Goal: Use online tool/utility: Utilize a website feature to perform a specific function

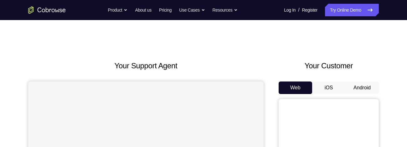
click at [364, 46] on button "Android" at bounding box center [361, 87] width 33 height 13
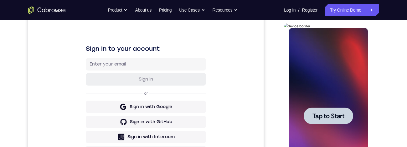
click at [337, 46] on span "Tap to Start" at bounding box center [328, 116] width 32 height 6
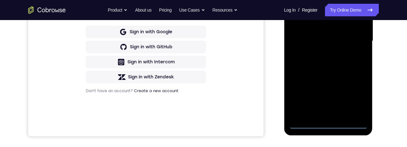
scroll to position [169, 0]
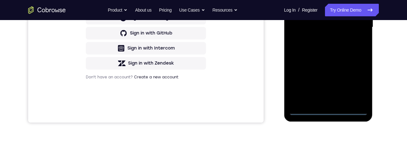
click at [334, 46] on div at bounding box center [328, 27] width 79 height 175
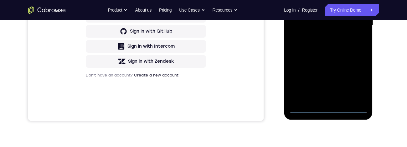
click at [357, 46] on div at bounding box center [328, 25] width 79 height 175
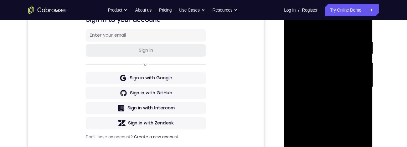
scroll to position [68, 0]
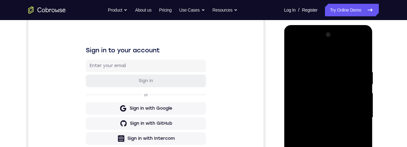
click at [329, 46] on div at bounding box center [328, 117] width 79 height 175
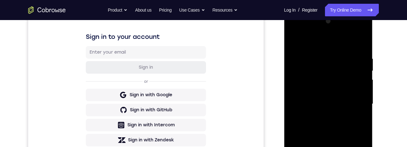
click at [356, 46] on div at bounding box center [328, 103] width 79 height 175
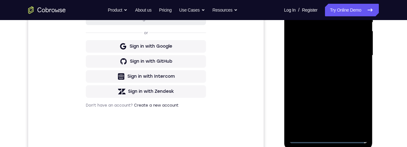
scroll to position [148, 0]
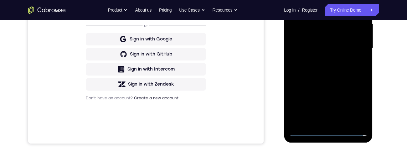
click at [321, 46] on div at bounding box center [328, 48] width 79 height 175
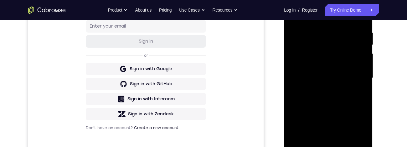
scroll to position [95, 0]
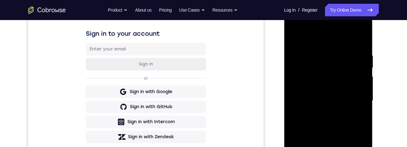
click at [358, 46] on div at bounding box center [328, 100] width 79 height 175
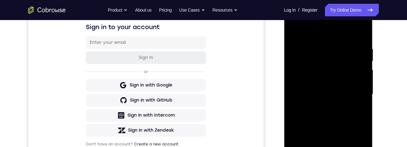
click at [333, 46] on div at bounding box center [328, 94] width 79 height 175
click at [353, 46] on div at bounding box center [328, 94] width 79 height 175
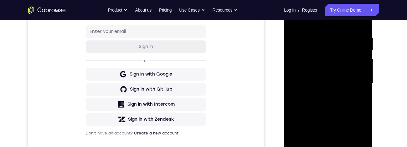
click at [357, 46] on div at bounding box center [328, 83] width 79 height 175
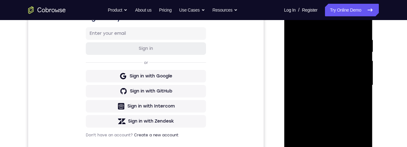
scroll to position [117, 0]
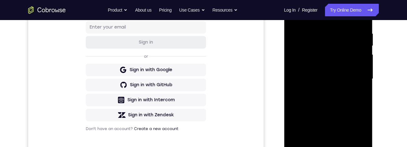
click at [355, 46] on div at bounding box center [328, 78] width 79 height 175
click at [353, 46] on div at bounding box center [328, 78] width 79 height 175
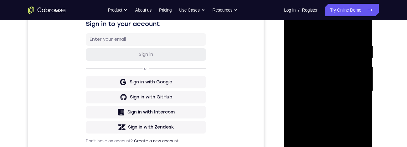
scroll to position [102, 0]
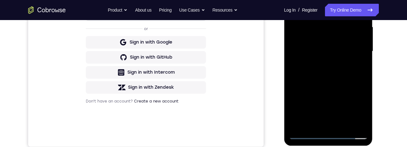
click at [350, 46] on div at bounding box center [328, 51] width 79 height 175
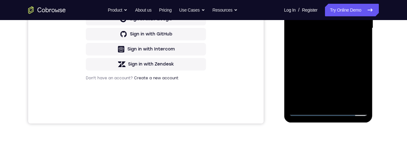
scroll to position [168, 0]
click at [364, 46] on div at bounding box center [328, 27] width 79 height 175
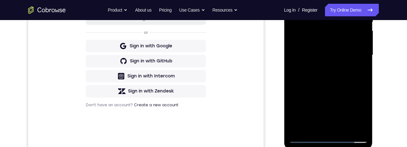
scroll to position [115, 0]
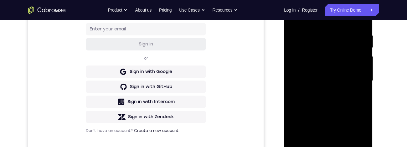
click at [322, 31] on div at bounding box center [328, 80] width 79 height 175
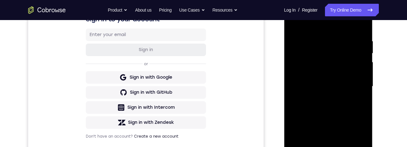
scroll to position [111, 0]
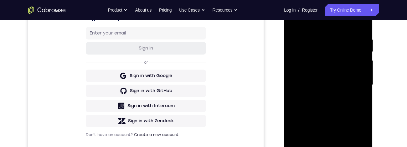
click at [364, 46] on div at bounding box center [328, 84] width 79 height 175
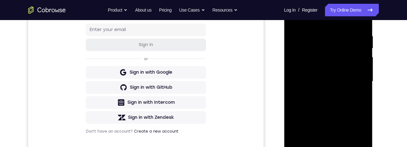
scroll to position [116, 0]
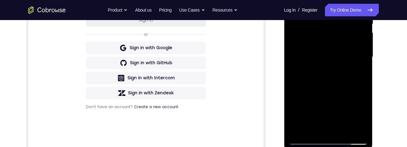
click at [365, 46] on div at bounding box center [328, 56] width 79 height 175
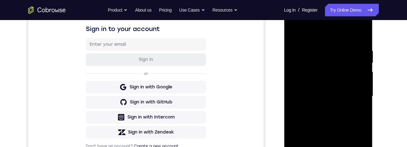
scroll to position [101, 0]
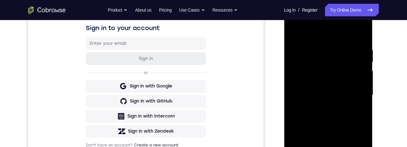
click at [364, 46] on div at bounding box center [328, 95] width 79 height 175
click at [360, 39] on div at bounding box center [328, 95] width 79 height 175
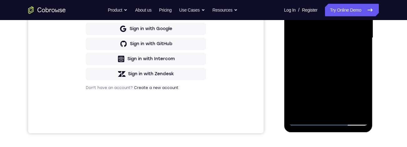
scroll to position [147, 0]
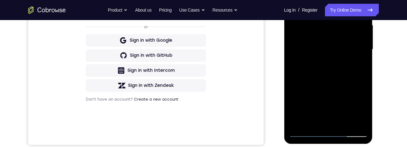
click at [350, 46] on div at bounding box center [328, 49] width 79 height 175
click at [351, 46] on div at bounding box center [328, 49] width 79 height 175
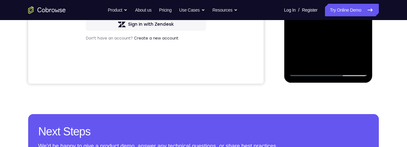
scroll to position [173, 0]
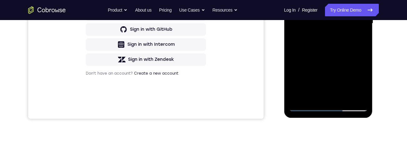
click at [355, 39] on div at bounding box center [328, 23] width 79 height 175
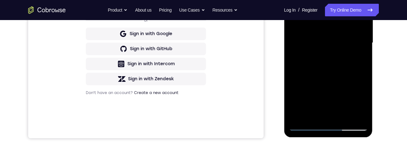
scroll to position [97, 0]
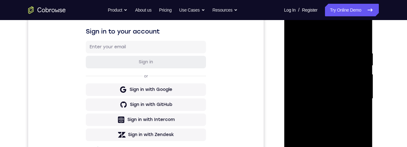
click at [294, 38] on div at bounding box center [328, 98] width 79 height 175
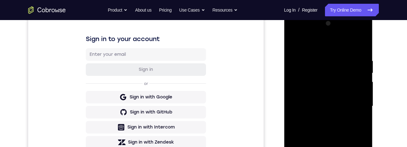
click at [349, 46] on div at bounding box center [328, 105] width 79 height 175
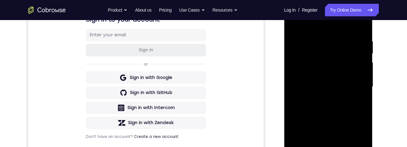
scroll to position [91, 0]
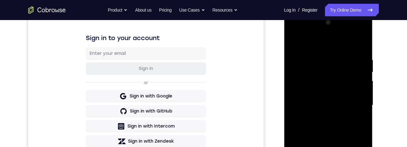
click at [295, 44] on div at bounding box center [328, 105] width 79 height 175
click at [300, 44] on div at bounding box center [328, 105] width 79 height 175
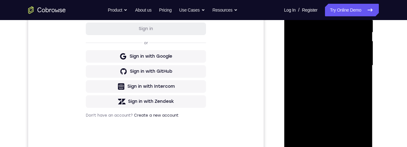
scroll to position [137, 0]
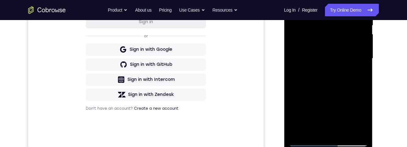
click at [342, 46] on div at bounding box center [328, 58] width 79 height 175
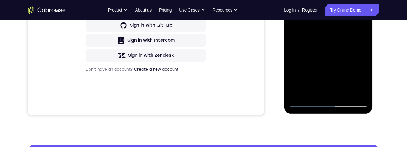
scroll to position [175, 0]
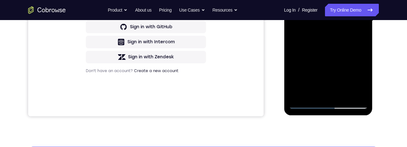
click at [312, 46] on div at bounding box center [328, 20] width 79 height 175
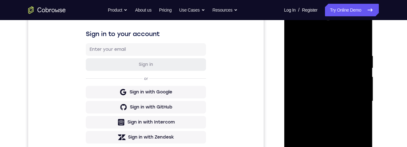
scroll to position [86, 0]
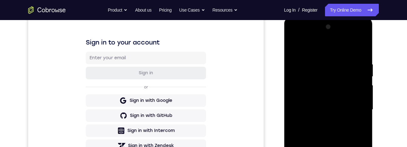
click at [358, 46] on div at bounding box center [328, 109] width 79 height 175
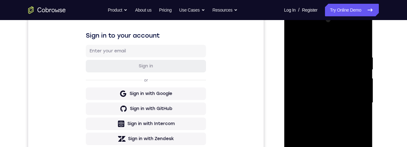
scroll to position [97, 0]
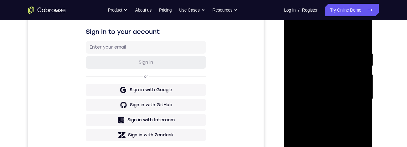
click at [323, 46] on div at bounding box center [328, 98] width 79 height 175
click at [296, 46] on div at bounding box center [328, 98] width 79 height 175
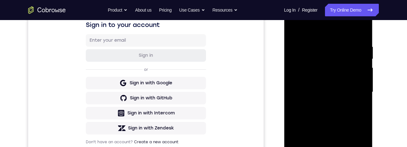
scroll to position [93, 0]
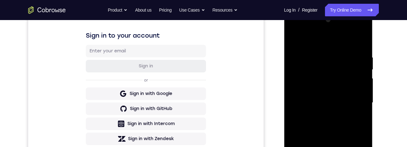
click at [360, 42] on div at bounding box center [328, 102] width 79 height 175
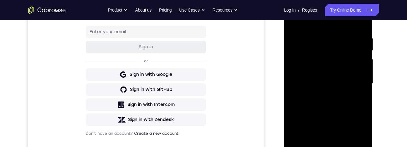
scroll to position [93, 0]
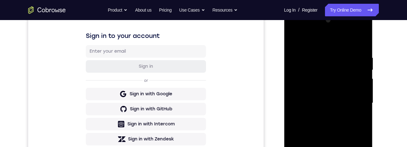
click at [359, 43] on div at bounding box center [328, 102] width 79 height 175
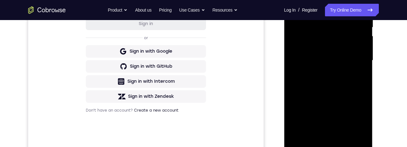
scroll to position [167, 0]
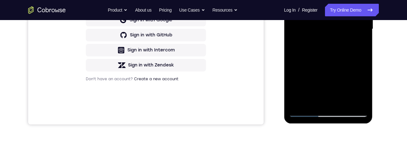
click at [301, 46] on div at bounding box center [328, 28] width 79 height 175
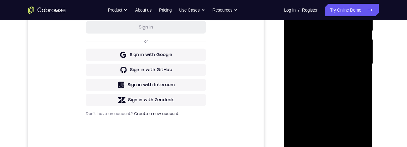
click at [318, 20] on div at bounding box center [328, 63] width 79 height 175
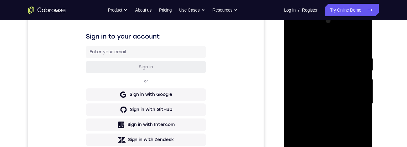
scroll to position [92, 0]
click at [360, 46] on div at bounding box center [328, 103] width 79 height 175
click at [363, 46] on div at bounding box center [328, 103] width 79 height 175
click at [361, 43] on div at bounding box center [328, 103] width 79 height 175
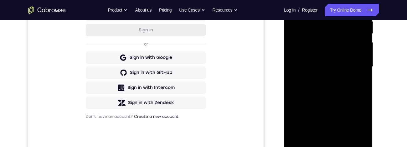
scroll to position [112, 0]
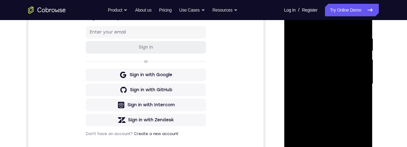
click at [322, 33] on div at bounding box center [328, 83] width 79 height 175
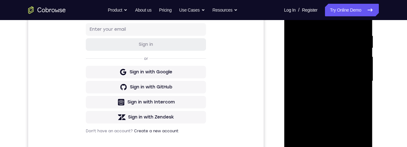
scroll to position [117, 0]
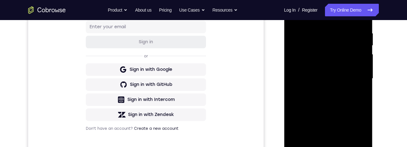
click at [364, 46] on div at bounding box center [328, 78] width 79 height 175
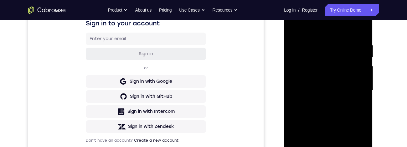
scroll to position [106, 0]
click at [359, 46] on div at bounding box center [328, 90] width 79 height 175
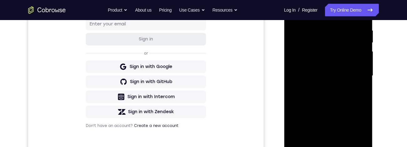
scroll to position [112, 0]
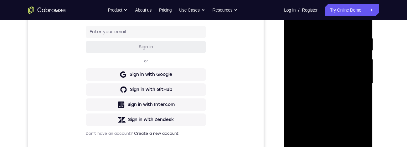
click at [358, 46] on div at bounding box center [328, 83] width 79 height 175
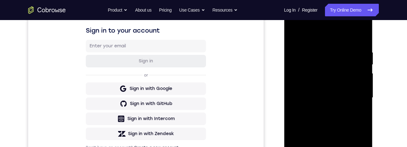
click at [362, 46] on div at bounding box center [328, 97] width 79 height 175
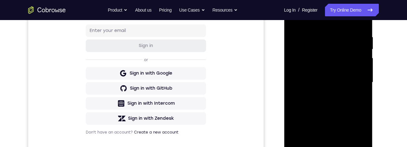
scroll to position [104, 0]
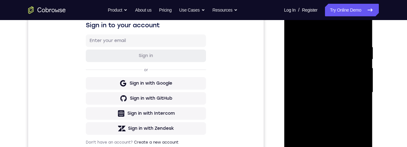
click at [361, 37] on div at bounding box center [328, 92] width 79 height 175
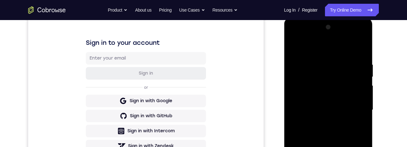
scroll to position [83, 0]
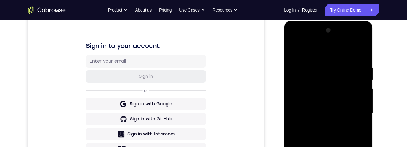
click at [365, 46] on div at bounding box center [328, 112] width 79 height 175
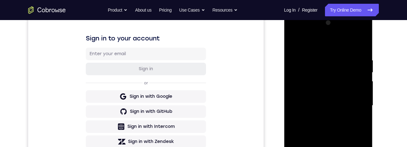
scroll to position [91, 0]
click at [298, 44] on div at bounding box center [328, 105] width 79 height 175
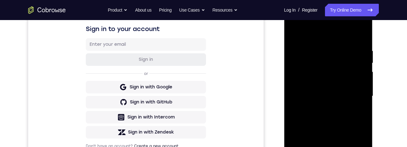
click at [323, 46] on div at bounding box center [328, 95] width 79 height 175
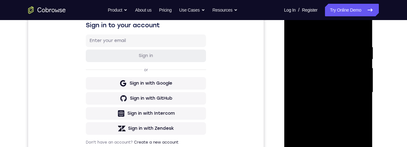
scroll to position [100, 0]
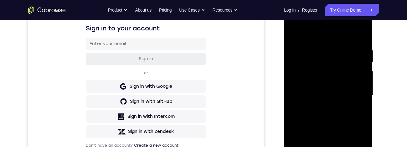
click at [364, 46] on div at bounding box center [328, 95] width 79 height 175
click at [362, 36] on div at bounding box center [328, 95] width 79 height 175
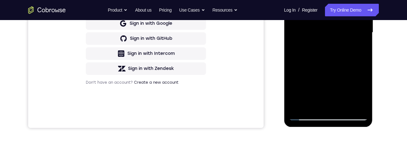
click at [364, 44] on div at bounding box center [328, 32] width 79 height 175
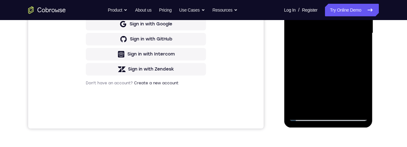
click at [319, 46] on div at bounding box center [328, 33] width 79 height 175
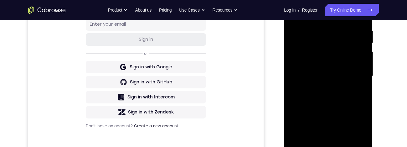
scroll to position [152, 0]
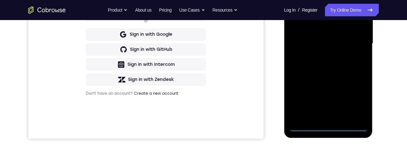
click at [332, 46] on div at bounding box center [328, 43] width 79 height 175
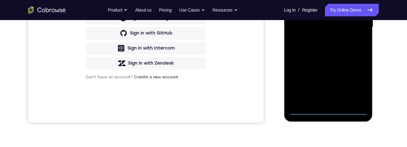
scroll to position [132, 0]
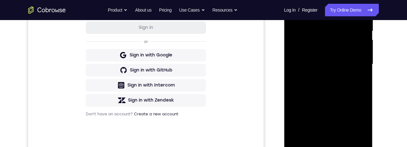
click at [359, 46] on div at bounding box center [328, 64] width 79 height 175
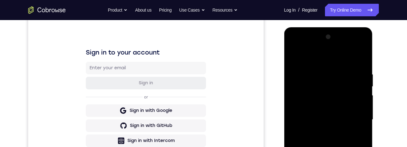
scroll to position [67, 0]
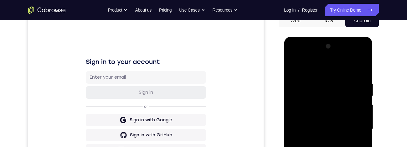
click at [314, 46] on div at bounding box center [328, 128] width 79 height 175
click at [337, 46] on div at bounding box center [328, 128] width 79 height 175
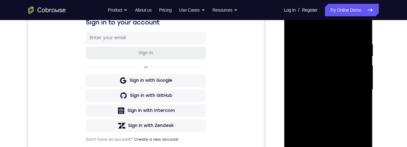
scroll to position [143, 0]
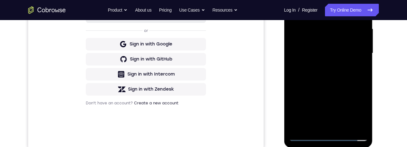
click at [308, 46] on div at bounding box center [328, 53] width 79 height 175
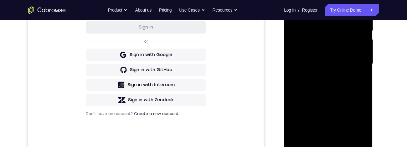
scroll to position [153, 0]
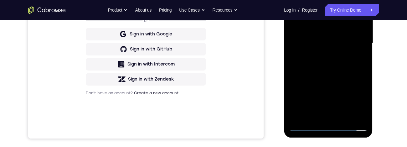
click at [305, 46] on div at bounding box center [328, 43] width 79 height 175
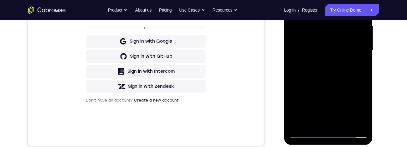
scroll to position [142, 0]
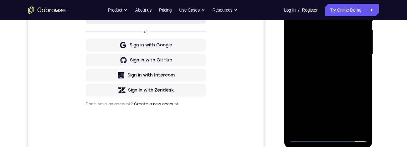
click at [346, 46] on div at bounding box center [328, 54] width 79 height 175
click at [305, 46] on div at bounding box center [328, 54] width 79 height 175
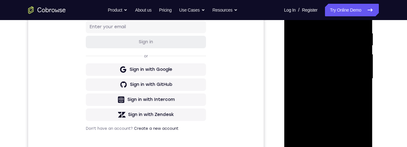
click at [362, 31] on div at bounding box center [328, 78] width 79 height 175
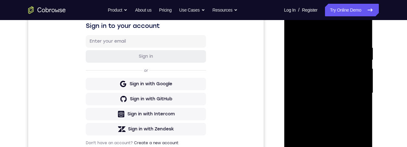
click at [298, 46] on div at bounding box center [328, 92] width 79 height 175
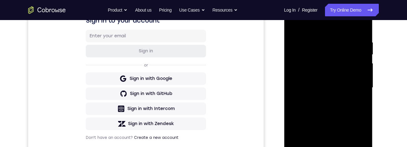
scroll to position [79, 0]
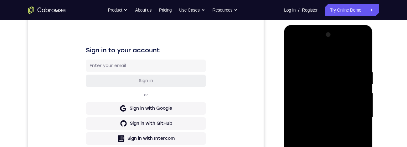
click at [355, 46] on div at bounding box center [328, 117] width 79 height 175
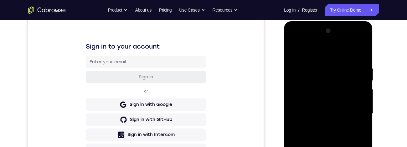
click at [298, 39] on div at bounding box center [328, 113] width 79 height 175
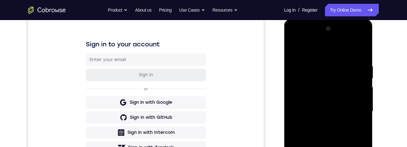
click at [325, 46] on div at bounding box center [328, 111] width 79 height 175
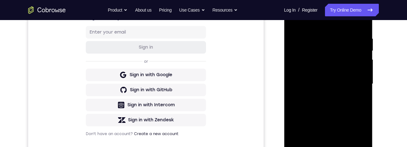
scroll to position [87, 0]
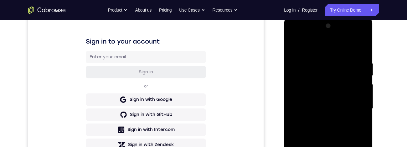
click at [341, 46] on div at bounding box center [328, 108] width 79 height 175
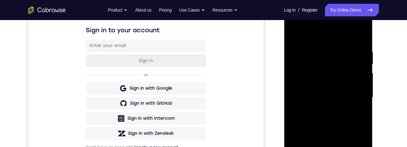
scroll to position [86, 0]
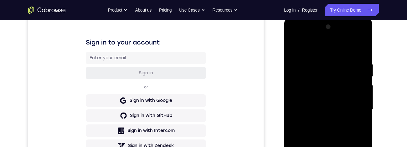
click at [296, 46] on div at bounding box center [328, 109] width 79 height 175
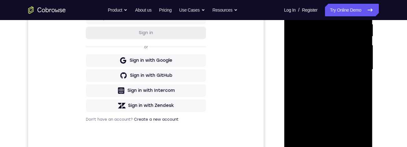
scroll to position [99, 0]
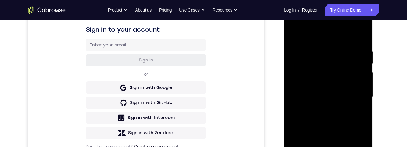
click at [336, 46] on div at bounding box center [328, 96] width 79 height 175
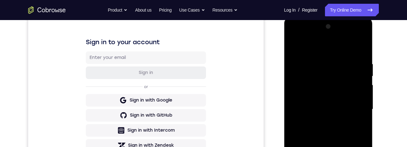
click at [343, 46] on div at bounding box center [328, 109] width 79 height 175
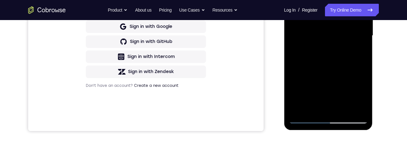
scroll to position [165, 0]
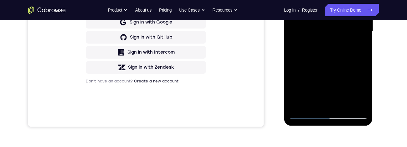
click at [330, 46] on div at bounding box center [328, 31] width 79 height 175
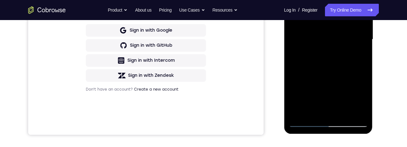
scroll to position [125, 0]
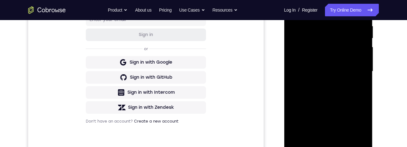
click at [337, 43] on div at bounding box center [328, 71] width 79 height 175
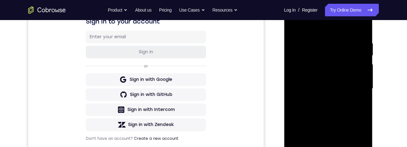
scroll to position [108, 0]
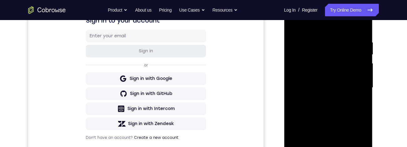
click at [349, 46] on div at bounding box center [328, 87] width 79 height 175
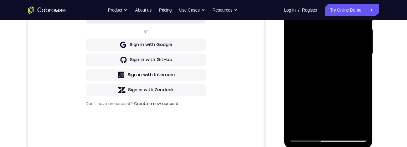
click at [361, 46] on div at bounding box center [328, 53] width 79 height 175
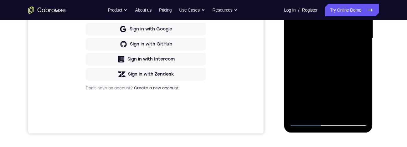
scroll to position [169, 0]
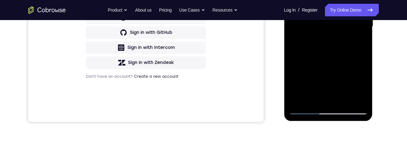
click at [361, 46] on div at bounding box center [328, 26] width 79 height 175
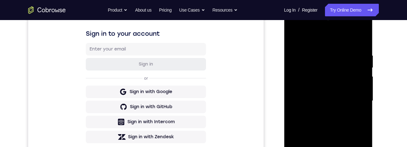
scroll to position [90, 0]
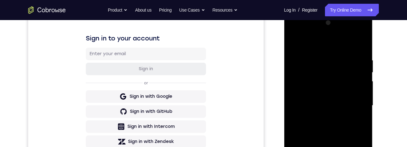
click at [299, 33] on div at bounding box center [328, 105] width 79 height 175
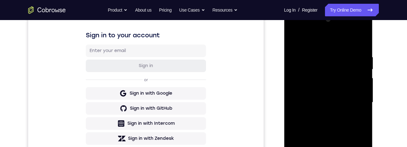
click at [328, 41] on div at bounding box center [328, 102] width 79 height 175
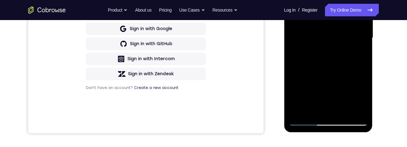
scroll to position [98, 0]
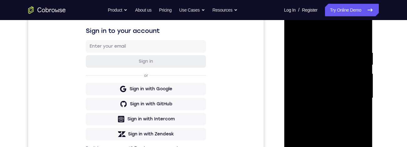
click at [296, 24] on div at bounding box center [328, 97] width 79 height 175
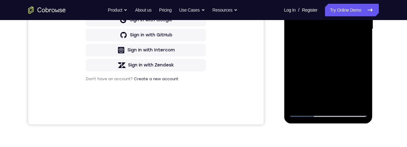
click at [338, 46] on div at bounding box center [328, 28] width 79 height 175
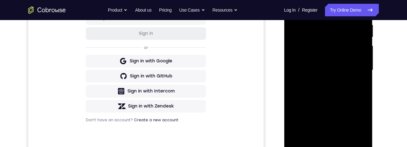
scroll to position [126, 0]
